Goal: Task Accomplishment & Management: Use online tool/utility

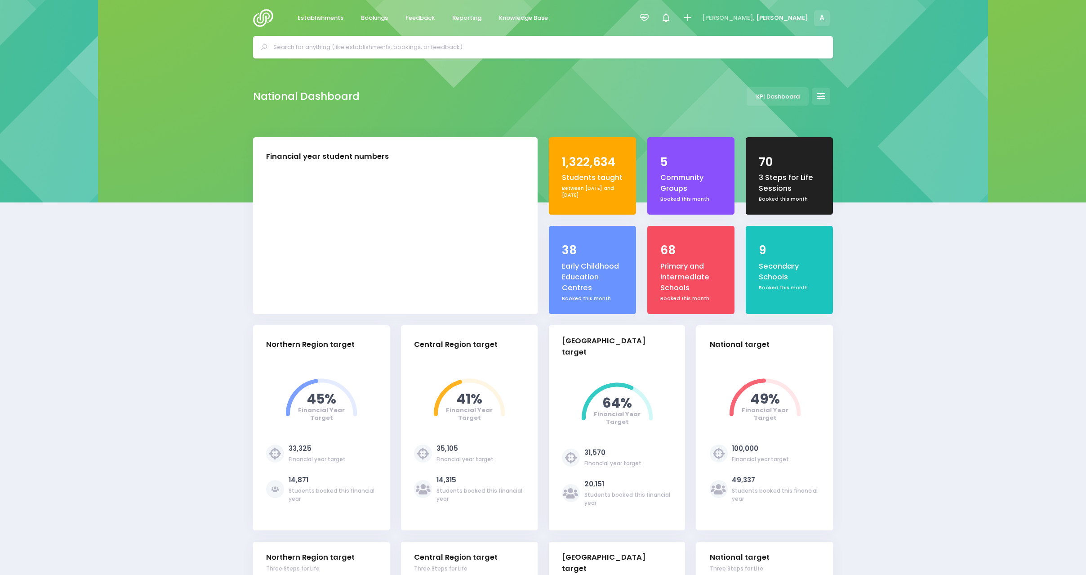
select select "5"
click at [477, 20] on span "Reporting" at bounding box center [466, 17] width 29 height 9
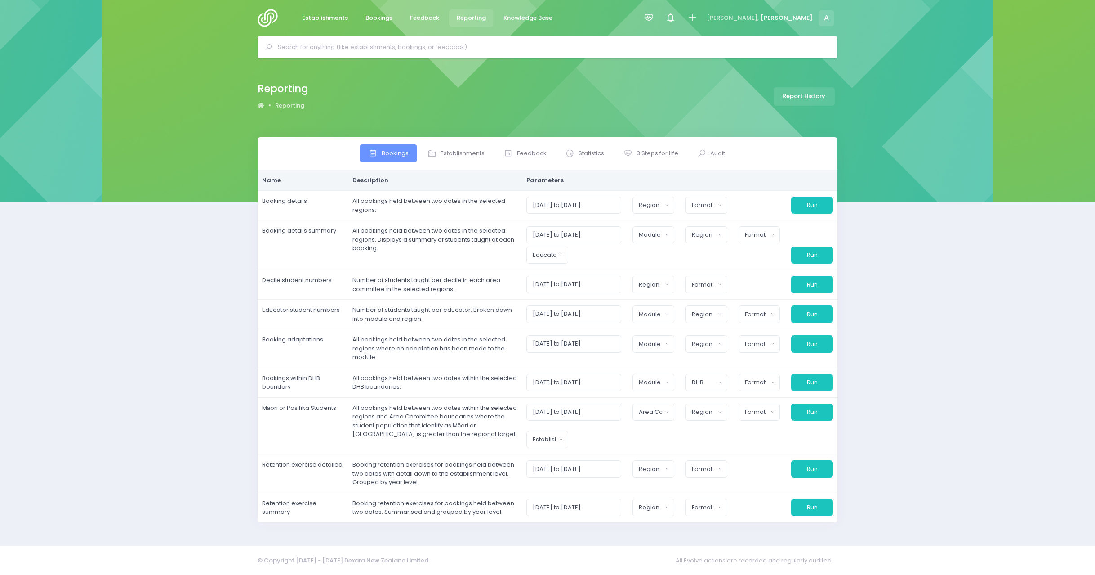
select select
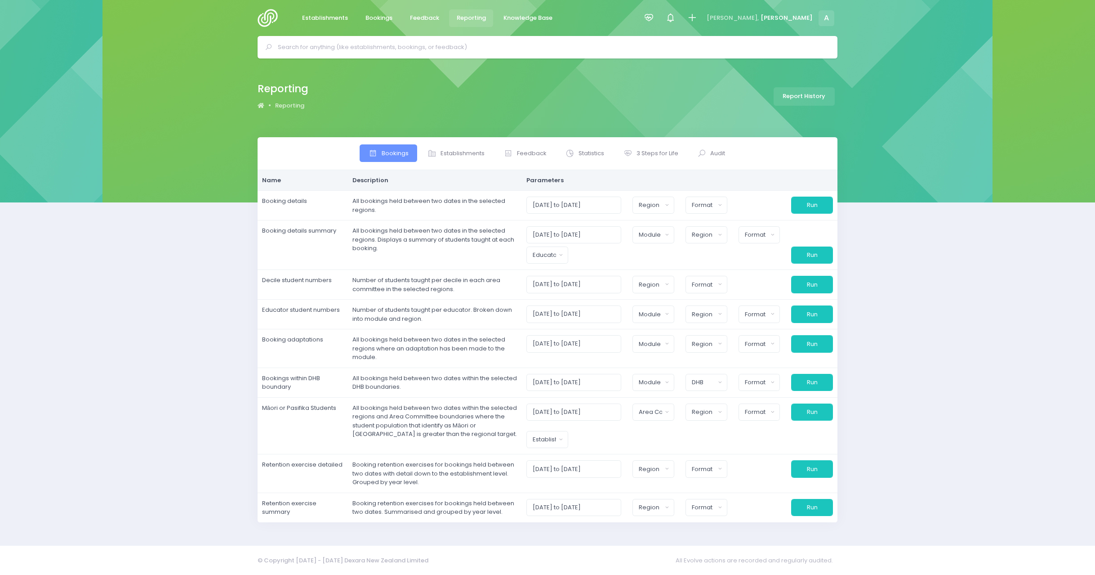
select select
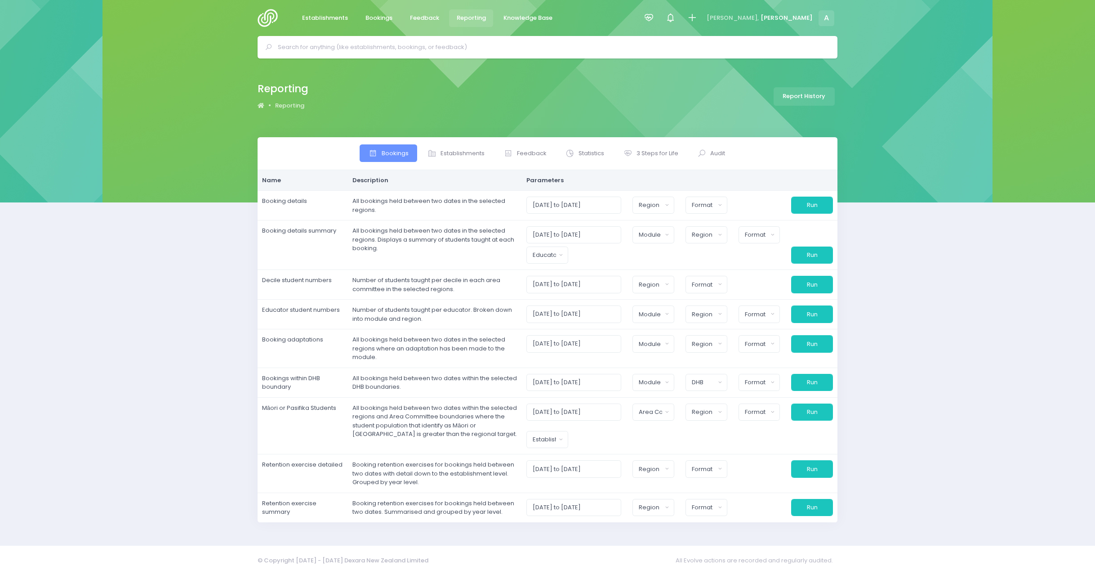
select select
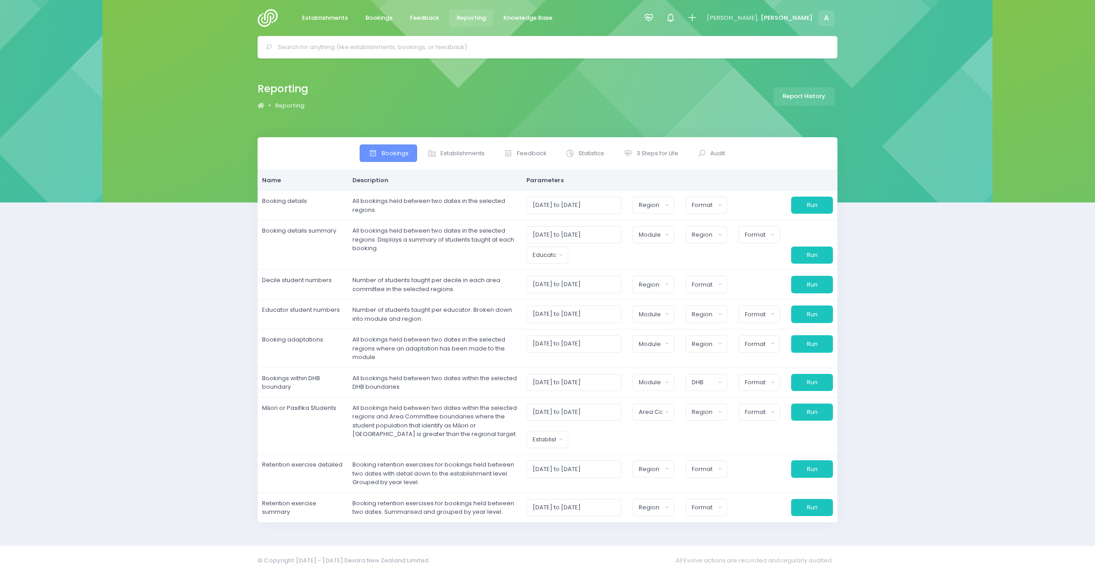
select select
click at [663, 155] on span "3 Steps for Life" at bounding box center [658, 153] width 42 height 9
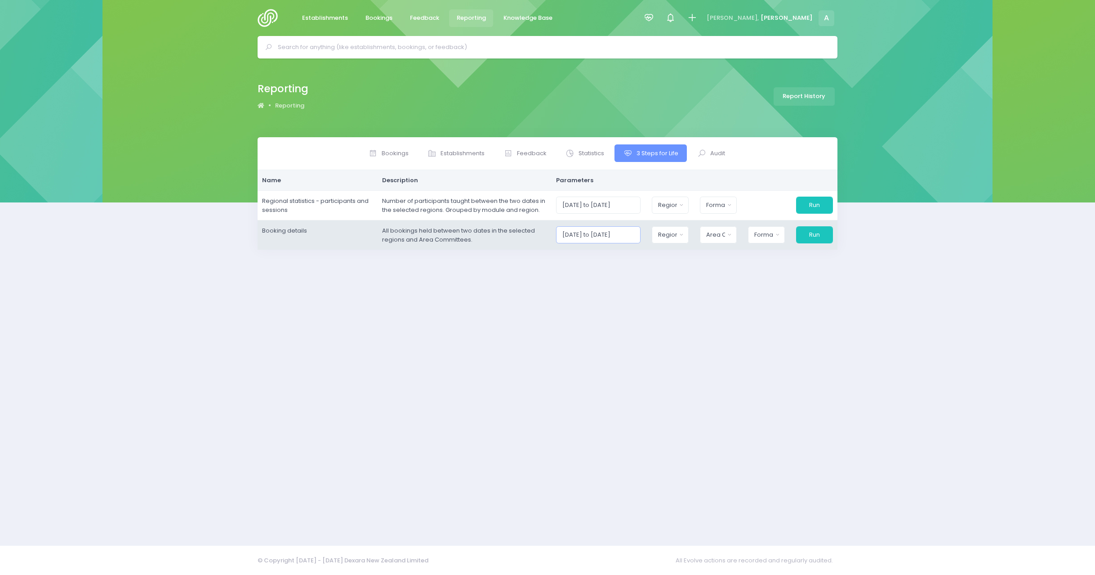
click at [628, 236] on input "[DATE] to [DATE]" at bounding box center [598, 234] width 85 height 17
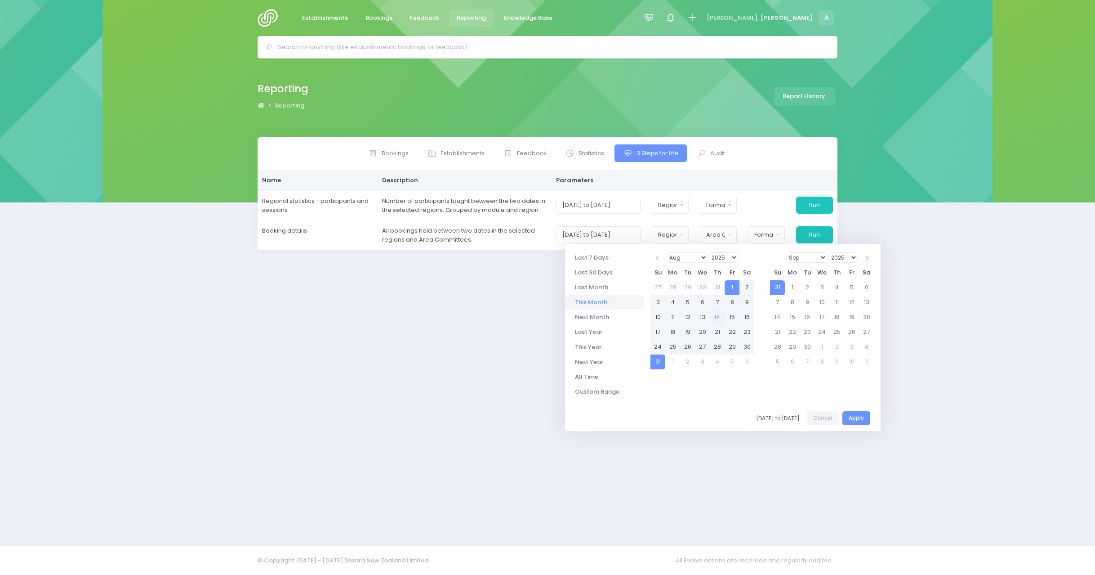
click at [584, 299] on li "This Month" at bounding box center [604, 301] width 79 height 15
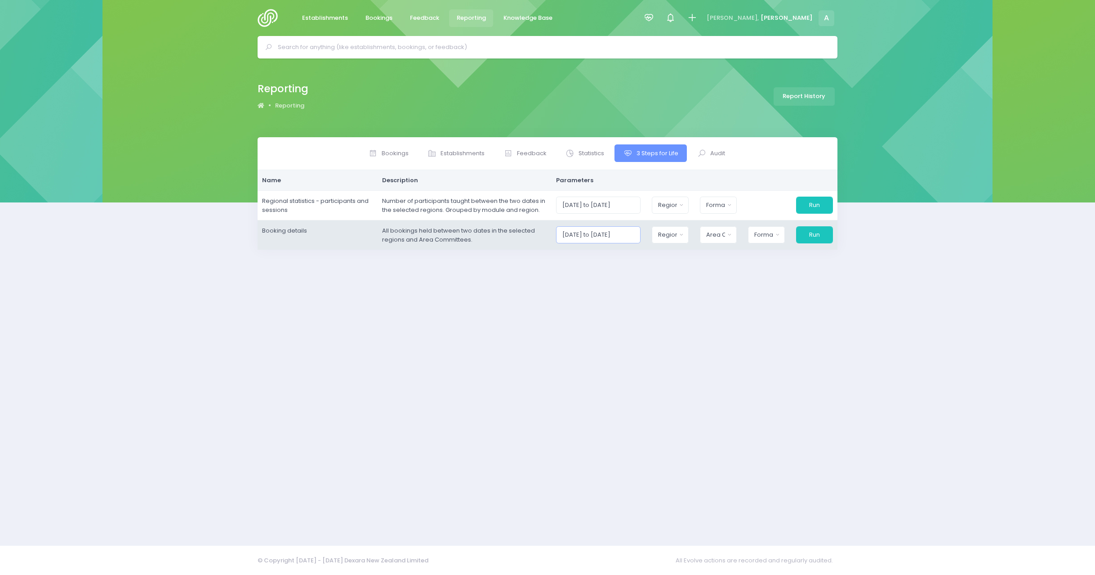
click at [638, 232] on input "[DATE] to [DATE]" at bounding box center [598, 234] width 85 height 17
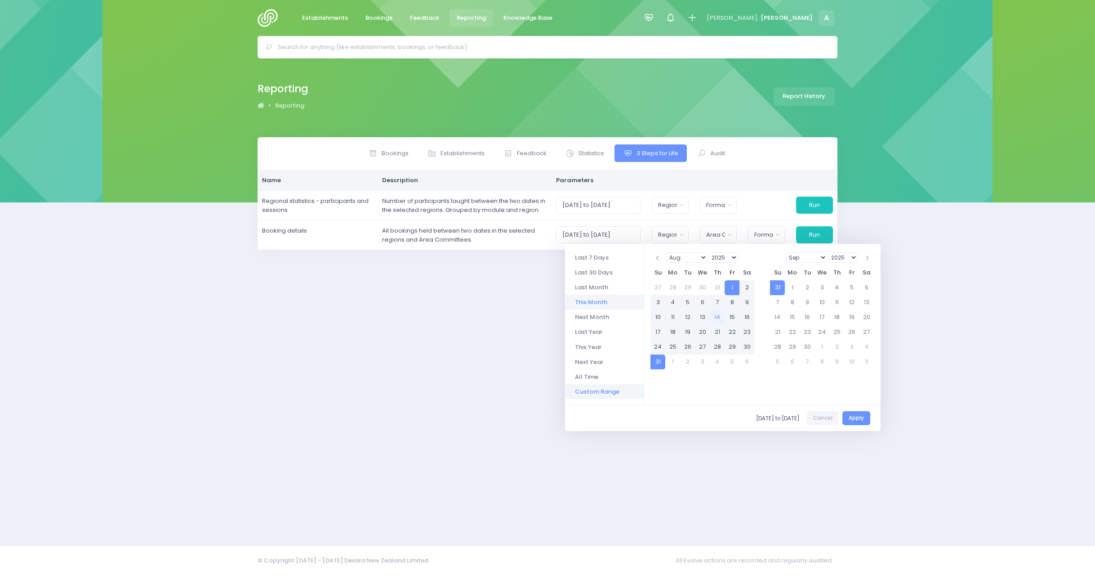
click at [596, 391] on li "Custom Range" at bounding box center [604, 391] width 79 height 15
click at [854, 425] on button "Apply" at bounding box center [857, 418] width 28 height 14
type input "[DATE] to [DATE]"
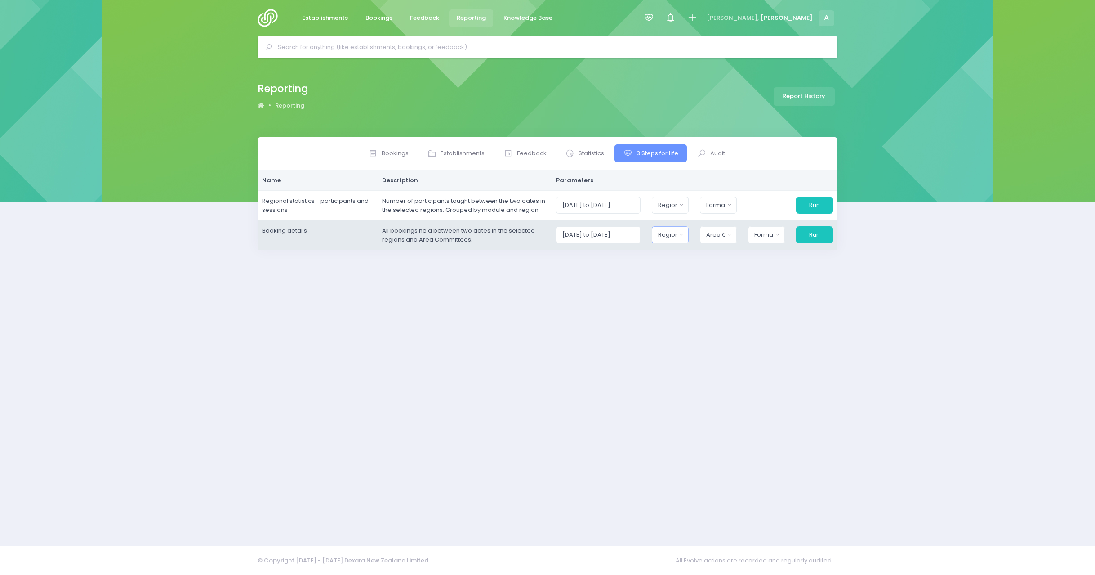
click at [669, 234] on div "Region" at bounding box center [667, 234] width 18 height 9
click at [681, 259] on button "Select All" at bounding box center [679, 259] width 41 height 15
select select "Northern"
click at [713, 235] on div "Area Committee" at bounding box center [713, 234] width 19 height 9
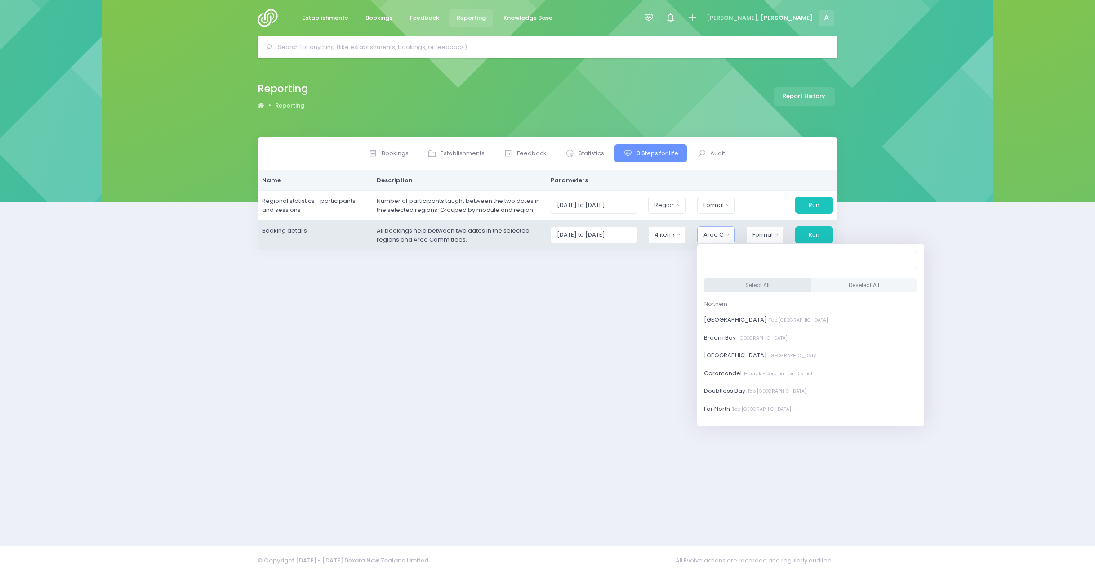
click at [730, 287] on button "Select All" at bounding box center [757, 285] width 107 height 15
select select "[GEOGRAPHIC_DATA]"
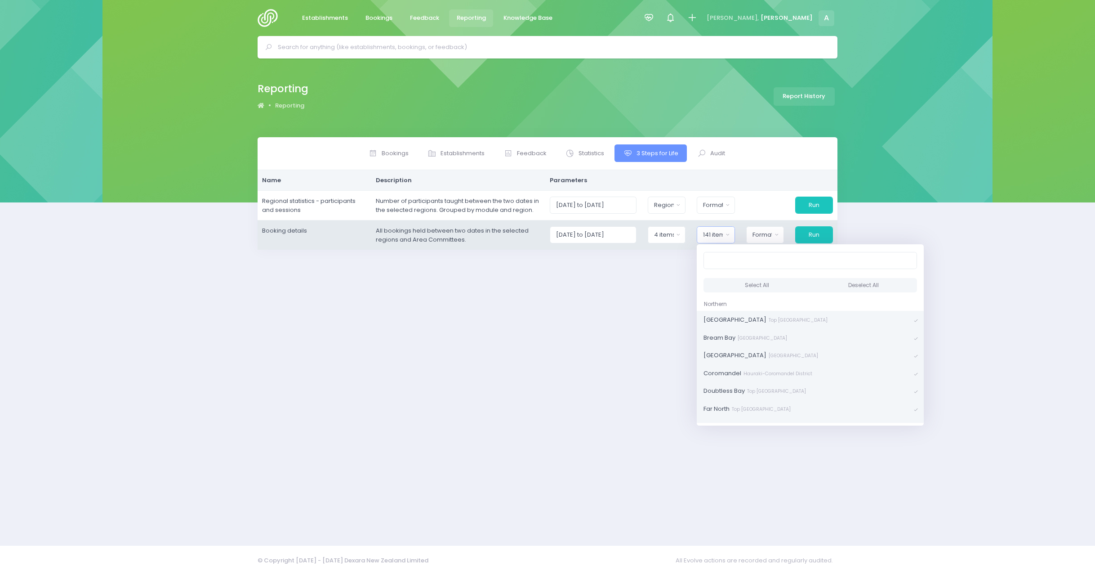
click at [777, 226] on td "[DATE] to [DATE] [GEOGRAPHIC_DATA] [GEOGRAPHIC_DATA] [GEOGRAPHIC_DATA] National…" at bounding box center [691, 235] width 292 height 30
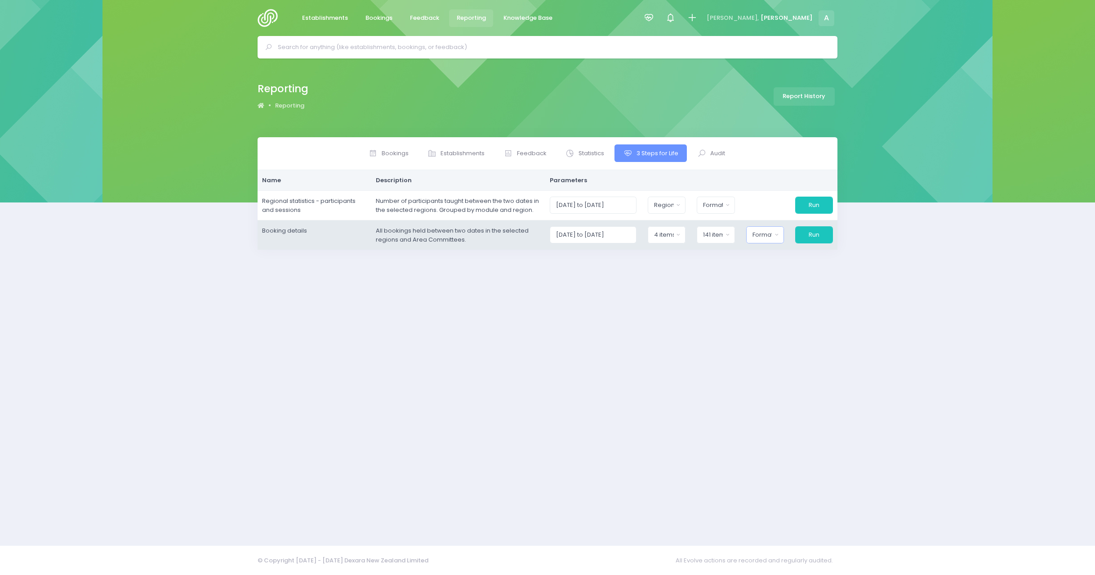
click at [759, 237] on div "Format" at bounding box center [763, 234] width 20 height 9
click at [774, 270] on span "Excel Spreadsheet" at bounding box center [780, 273] width 55 height 9
select select "excel"
click at [812, 231] on button "Run" at bounding box center [813, 234] width 39 height 17
